Goal: Task Accomplishment & Management: Manage account settings

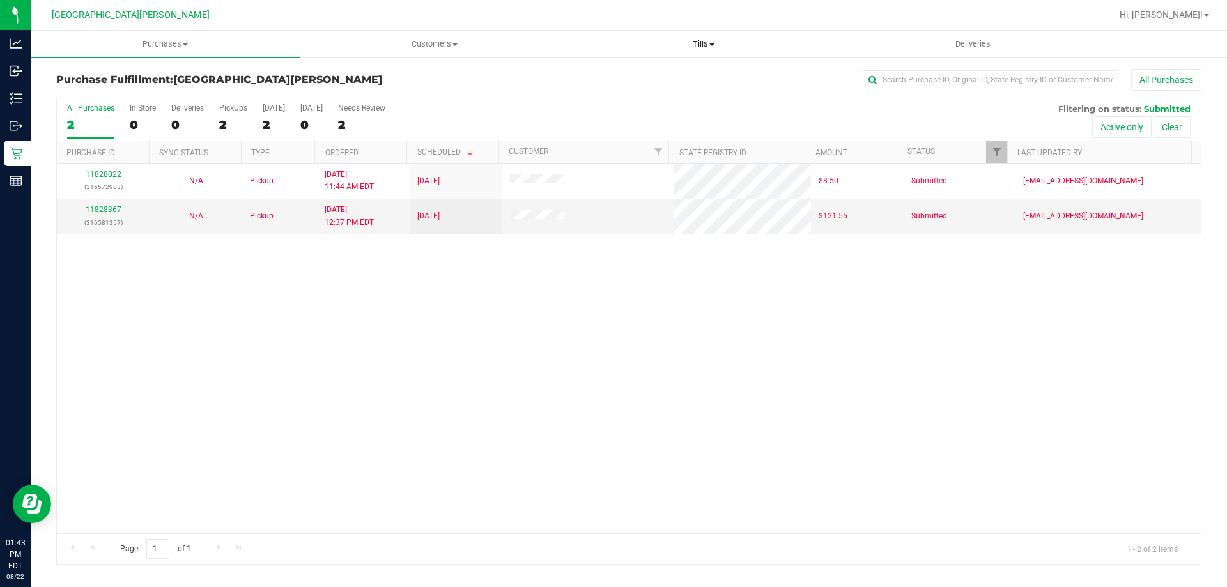
click at [701, 45] on span "Tills" at bounding box center [704, 44] width 268 height 12
click at [637, 72] on span "Manage tills" at bounding box center [612, 77] width 86 height 11
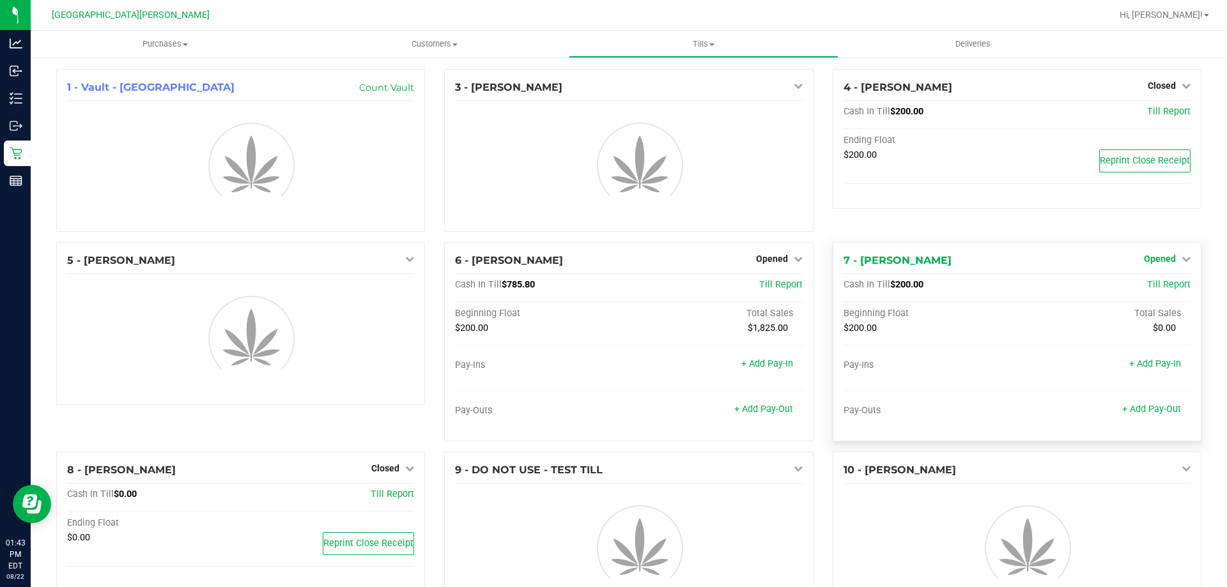
click at [1171, 242] on div "4 - EDITH-MAHIER Closed Open Till Cash In Till $200.00 Till Report Ending Float…" at bounding box center [1017, 155] width 388 height 173
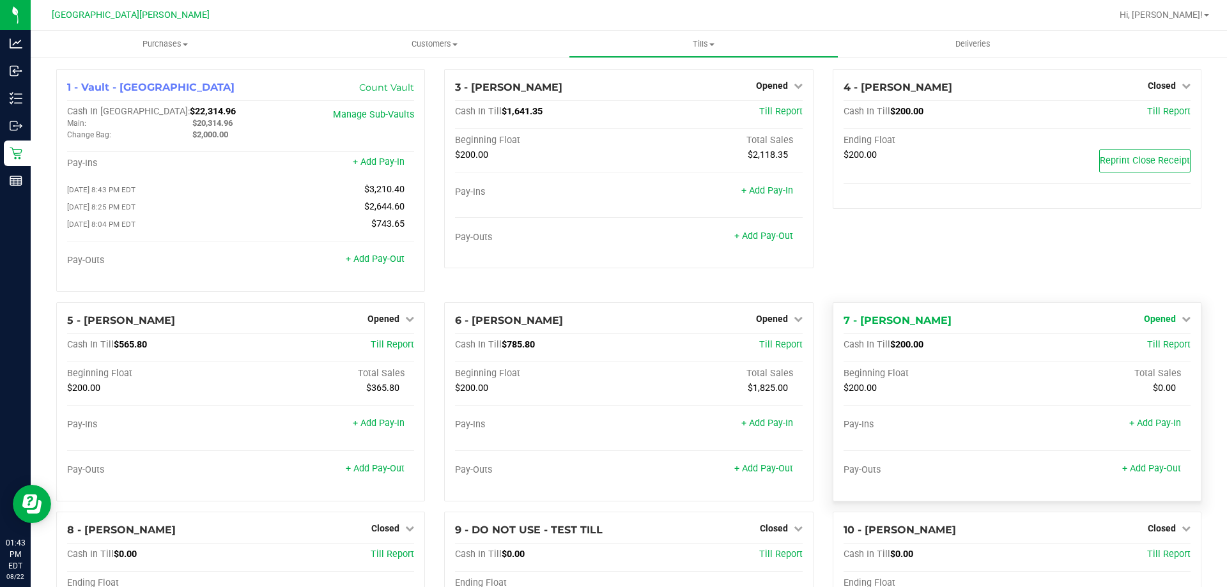
click at [1157, 323] on span "Opened" at bounding box center [1160, 319] width 32 height 10
click at [1148, 350] on link "Close Till" at bounding box center [1161, 345] width 35 height 10
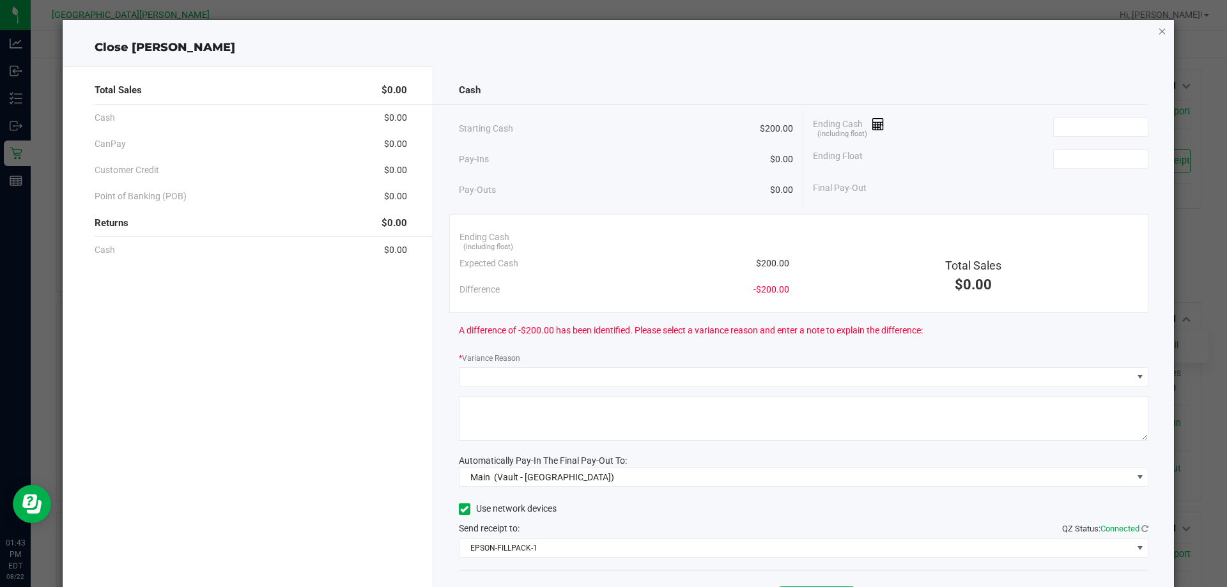
click at [1158, 33] on icon "button" at bounding box center [1162, 30] width 9 height 15
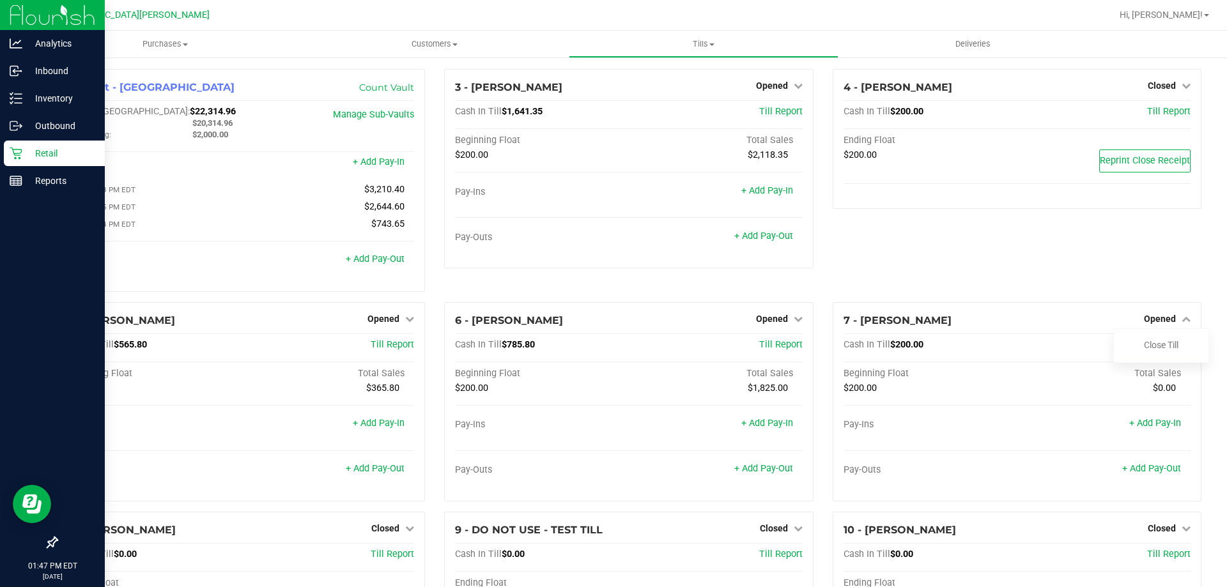
click at [17, 155] on icon at bounding box center [16, 154] width 12 height 12
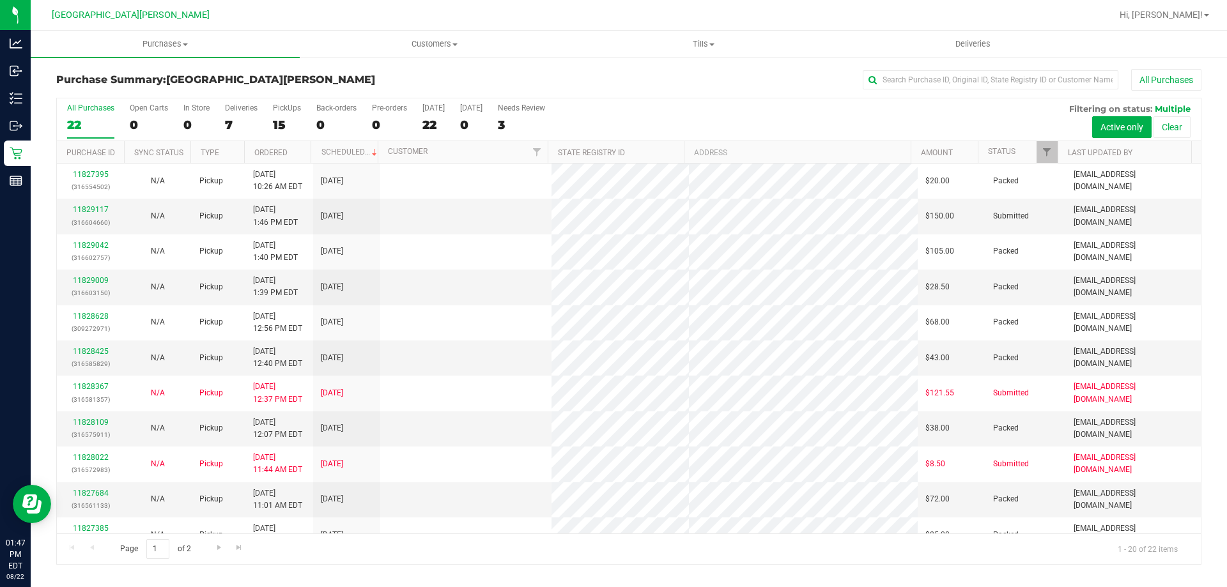
click at [230, 123] on div "7" at bounding box center [241, 125] width 33 height 15
click at [0, 0] on input "Deliveries 7" at bounding box center [0, 0] width 0 height 0
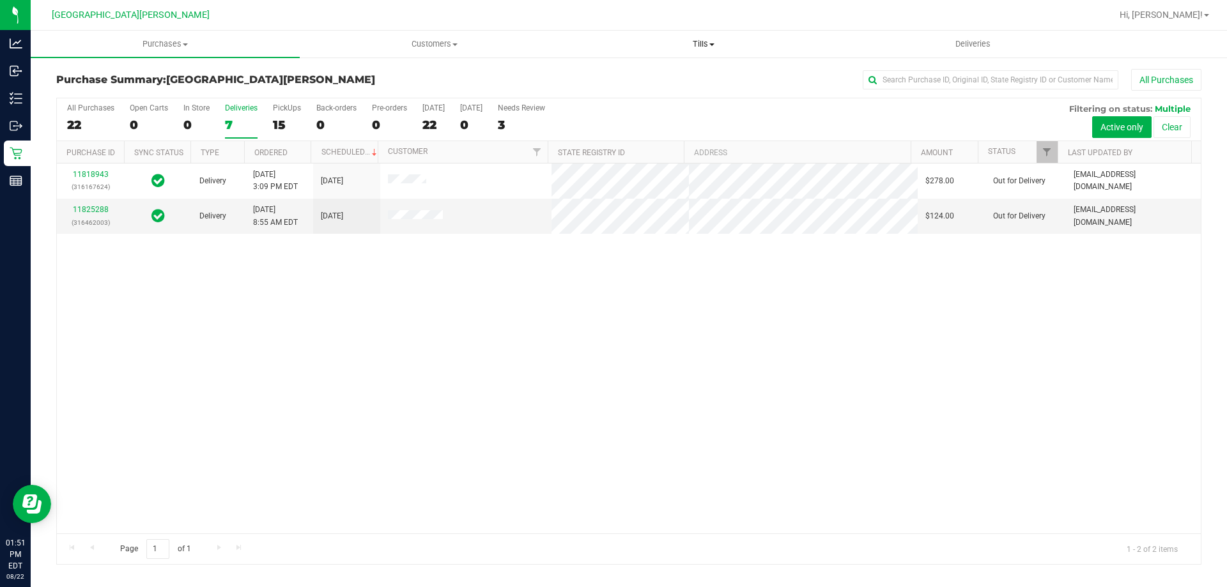
click at [709, 37] on uib-tab-heading "Tills Manage tills Reconcile e-payments" at bounding box center [704, 44] width 268 height 26
click at [607, 76] on span "Manage tills" at bounding box center [612, 77] width 86 height 11
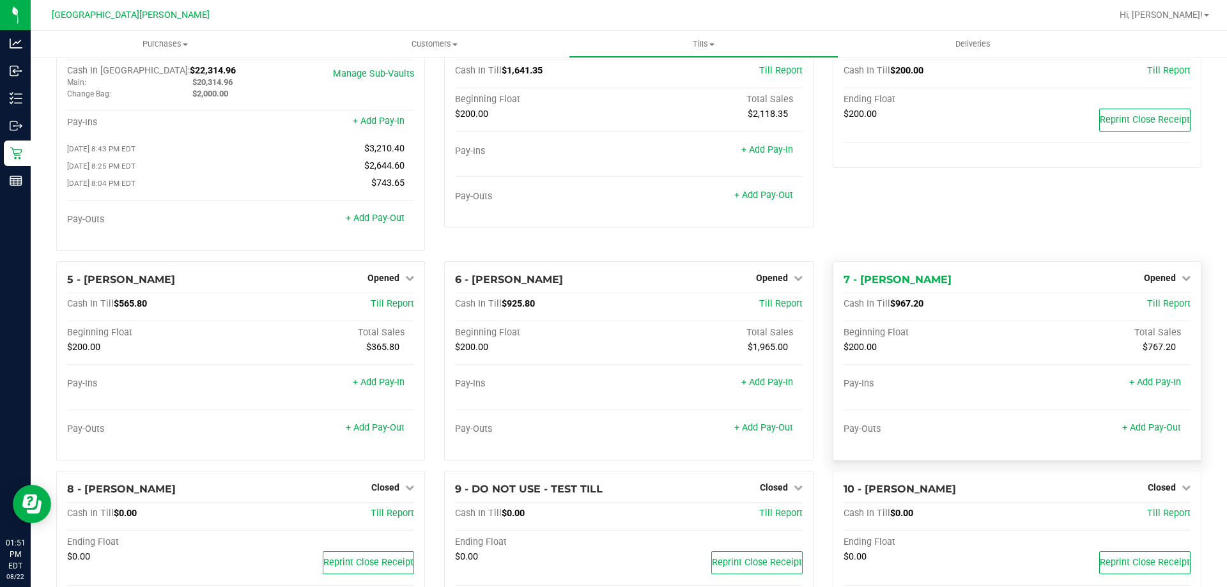
scroll to position [64, 0]
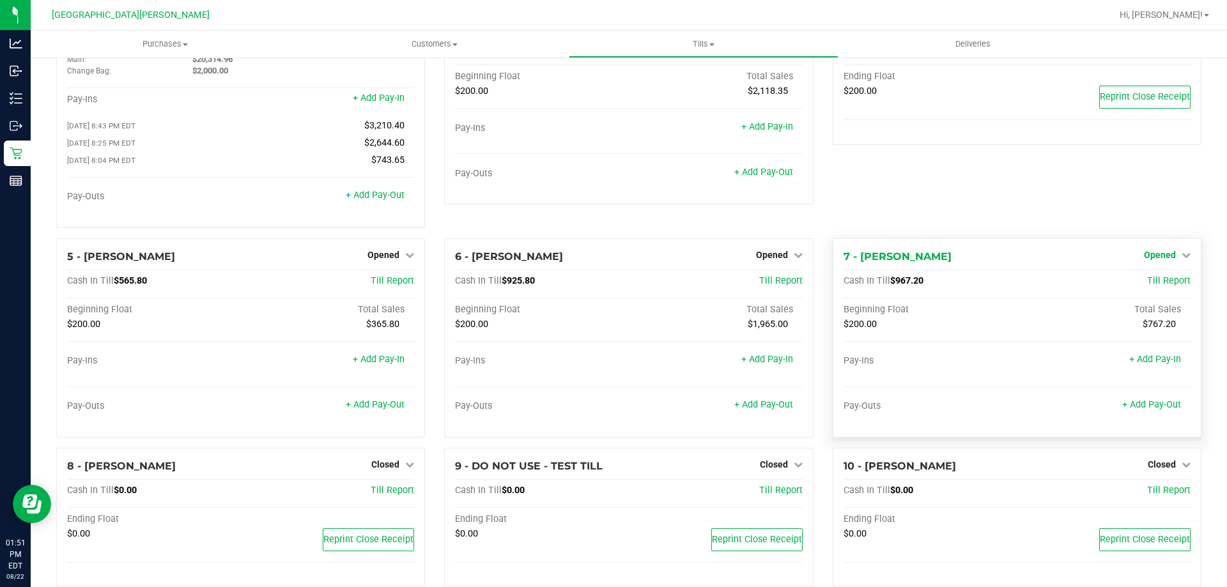
click at [1167, 259] on link "Opened" at bounding box center [1167, 255] width 47 height 10
click at [1153, 286] on link "Close Till" at bounding box center [1161, 281] width 35 height 10
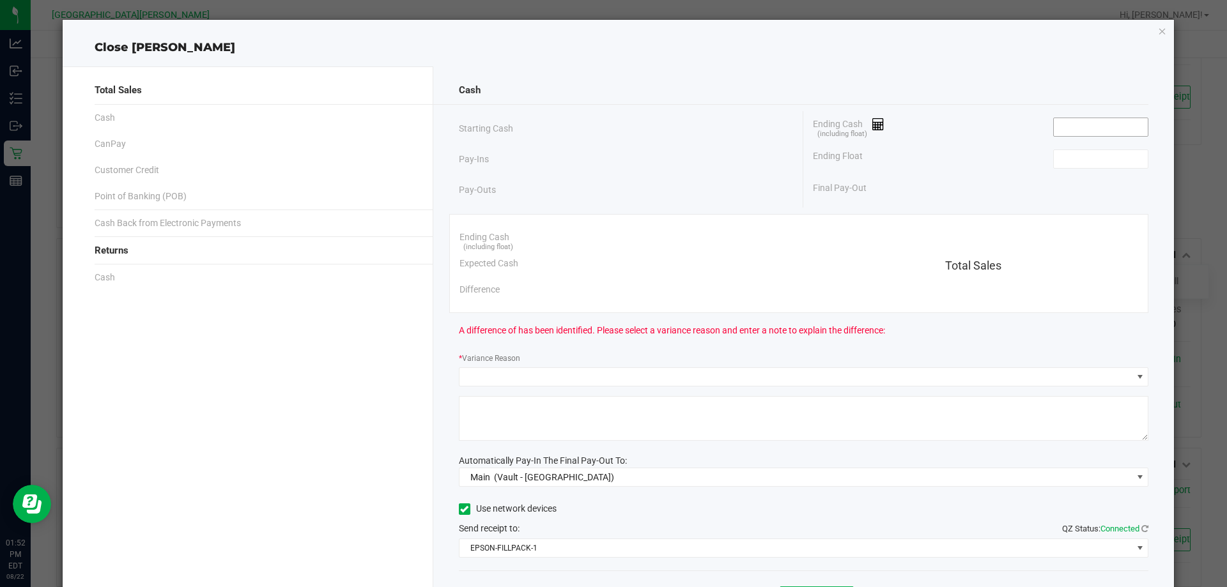
click at [1054, 120] on input at bounding box center [1101, 127] width 94 height 18
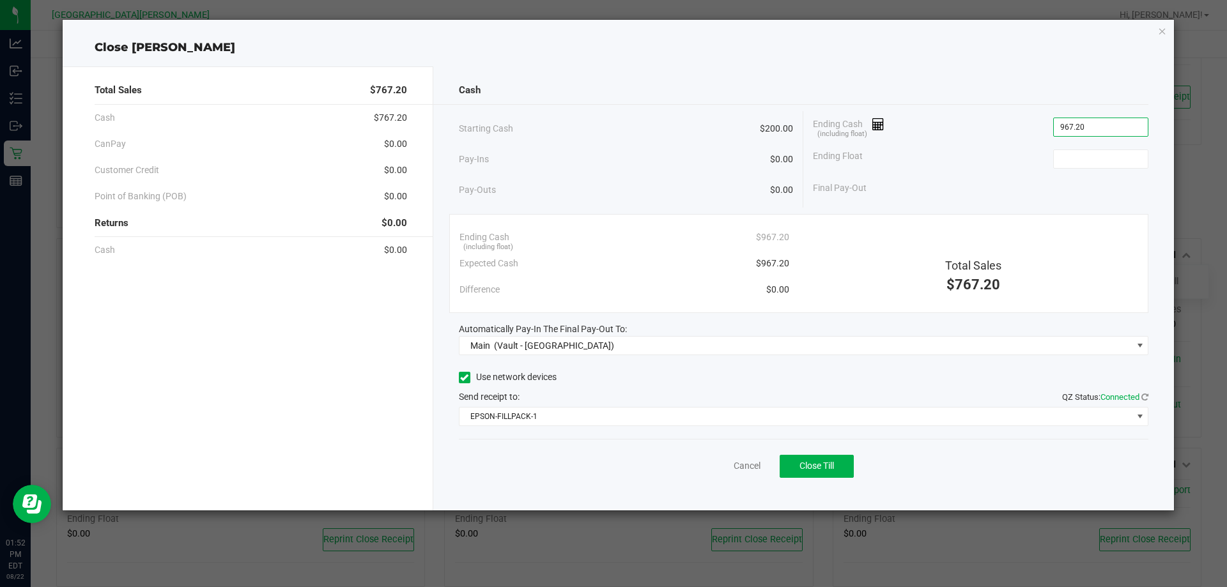
type input "$967.20"
type input "$200.00"
click at [161, 585] on ngb-modal-window "Close EDMUND-MOONEY Total Sales $767.20 Cash $767.20 CanPay $0.00 Customer Cred…" at bounding box center [618, 293] width 1237 height 587
click at [701, 178] on div "Pay-Outs $0.00" at bounding box center [626, 190] width 335 height 35
click at [818, 467] on span "Close Till" at bounding box center [817, 466] width 35 height 10
